Goal: Navigation & Orientation: Find specific page/section

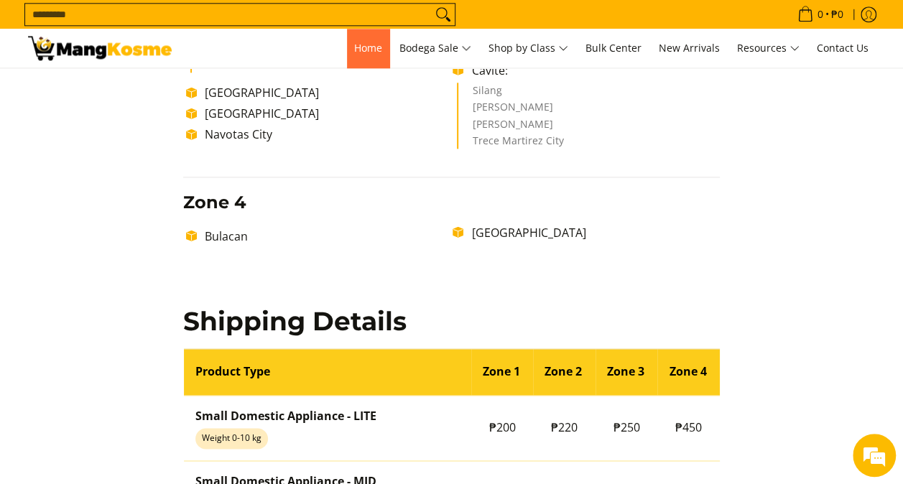
click at [359, 50] on span "Home" at bounding box center [368, 48] width 28 height 14
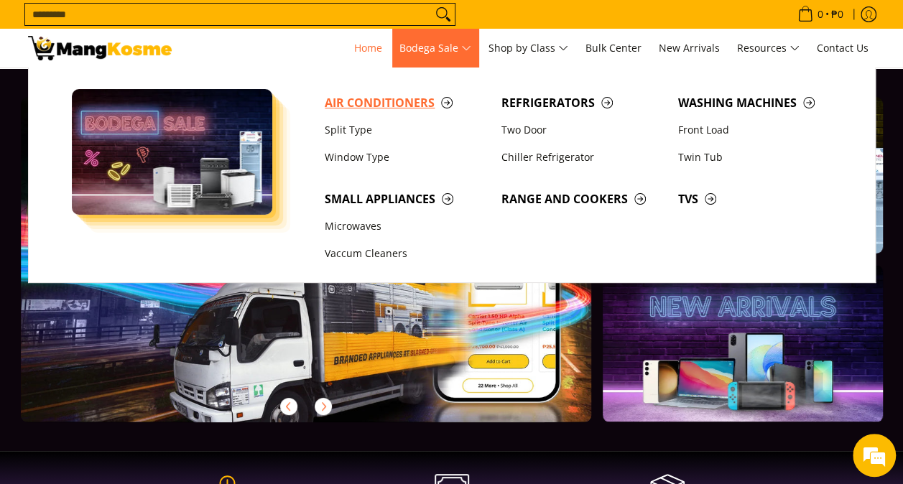
click at [369, 102] on span "Air Conditioners" at bounding box center [406, 103] width 162 height 18
